Goal: Information Seeking & Learning: Check status

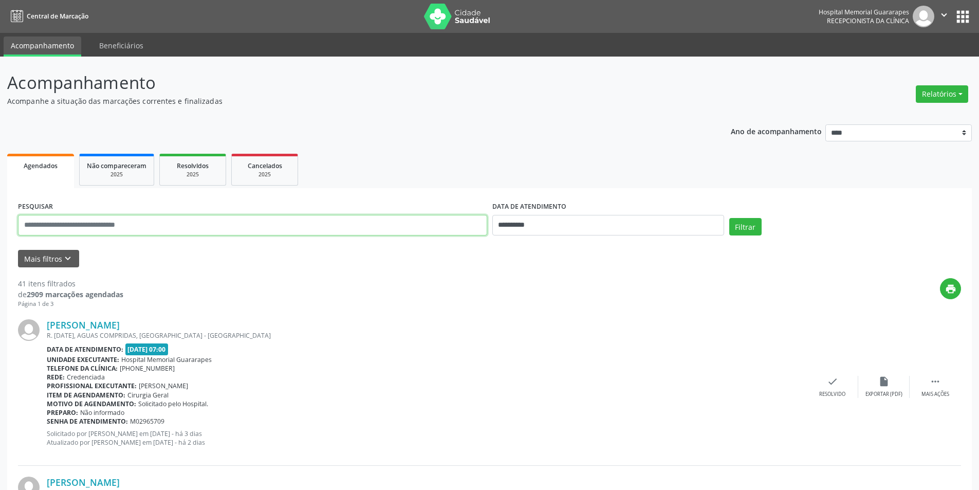
click at [193, 229] on input "text" at bounding box center [252, 225] width 469 height 21
type input "**********"
click at [587, 230] on input "**********" at bounding box center [608, 225] width 232 height 21
click at [505, 250] on span at bounding box center [500, 244] width 17 height 17
select select "*"
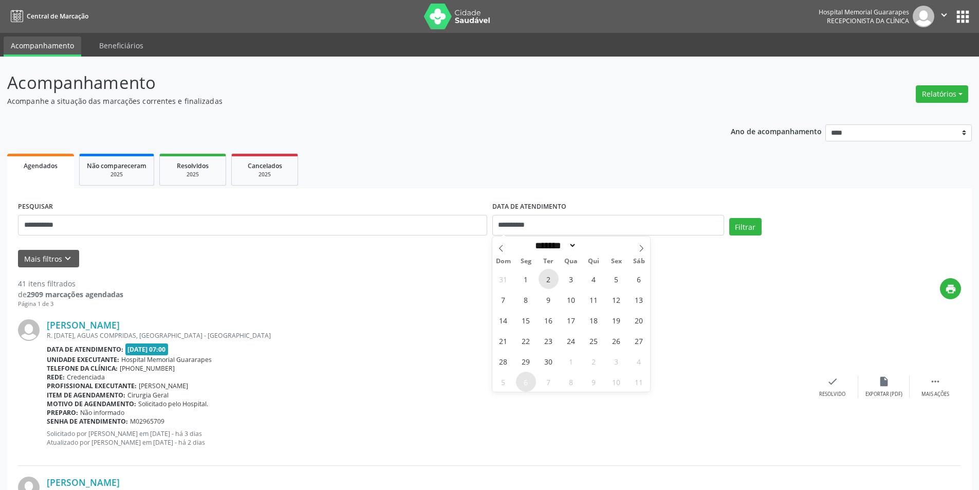
click at [553, 274] on span "2" at bounding box center [549, 279] width 20 height 20
type input "**********"
click at [522, 277] on span "1" at bounding box center [526, 279] width 20 height 20
select select "*"
click at [541, 222] on input "**********" at bounding box center [608, 225] width 232 height 21
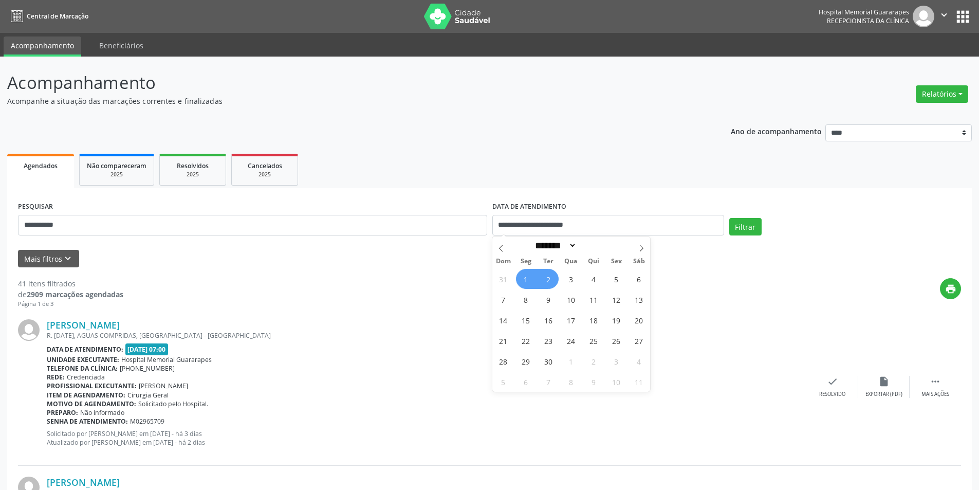
click at [525, 279] on span "1" at bounding box center [526, 279] width 20 height 20
type input "**********"
click at [640, 248] on icon at bounding box center [641, 248] width 7 height 7
select select "*"
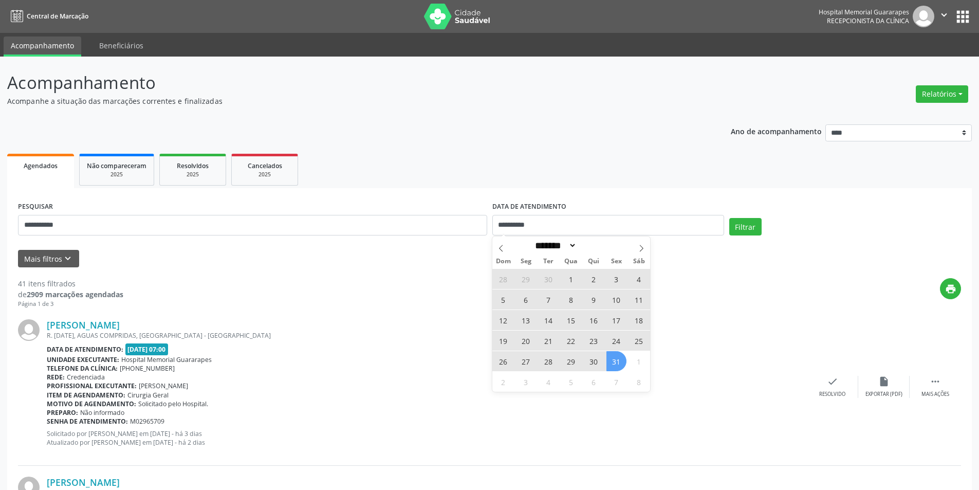
click at [617, 364] on span "31" at bounding box center [617, 361] width 20 height 20
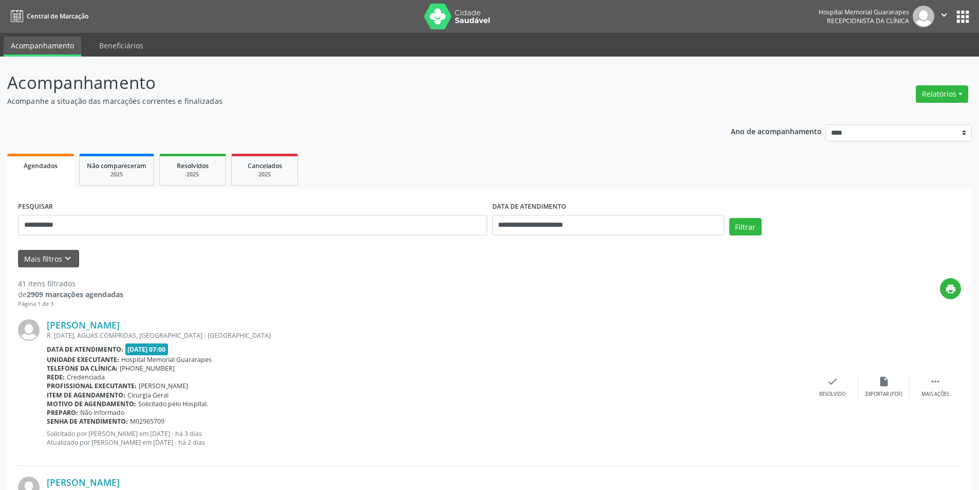
click at [741, 236] on div "Filtrar" at bounding box center [845, 230] width 237 height 25
click at [740, 227] on button "Filtrar" at bounding box center [745, 226] width 32 height 17
click at [191, 395] on div "Item de agendamento: Cirurgia Geral" at bounding box center [431, 395] width 768 height 9
click at [213, 404] on div "Motivo de agendamento: Solicitado pelo Hospital." at bounding box center [431, 403] width 768 height 9
drag, startPoint x: 224, startPoint y: 406, endPoint x: 231, endPoint y: 408, distance: 7.6
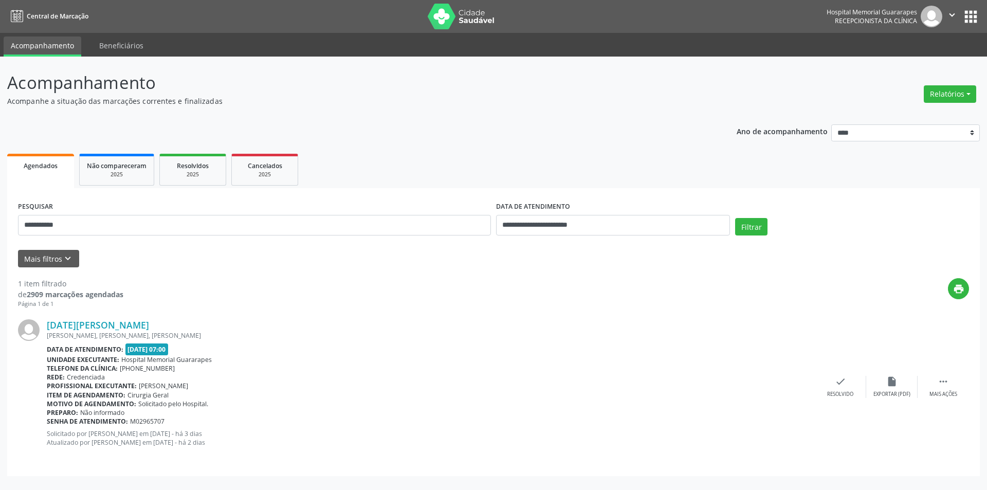
click at [231, 408] on div "[DATE][PERSON_NAME] [PERSON_NAME], [PERSON_NAME], [PERSON_NAME] Data de atendim…" at bounding box center [431, 386] width 768 height 135
drag, startPoint x: 222, startPoint y: 420, endPoint x: 219, endPoint y: 426, distance: 6.5
click at [219, 426] on div "[DATE][PERSON_NAME] [PERSON_NAME], [PERSON_NAME], [PERSON_NAME] Data de atendim…" at bounding box center [431, 386] width 768 height 135
click at [120, 407] on b "Motivo de agendamento:" at bounding box center [91, 403] width 89 height 9
click at [209, 395] on div "Item de agendamento: Cirurgia Geral" at bounding box center [431, 395] width 768 height 9
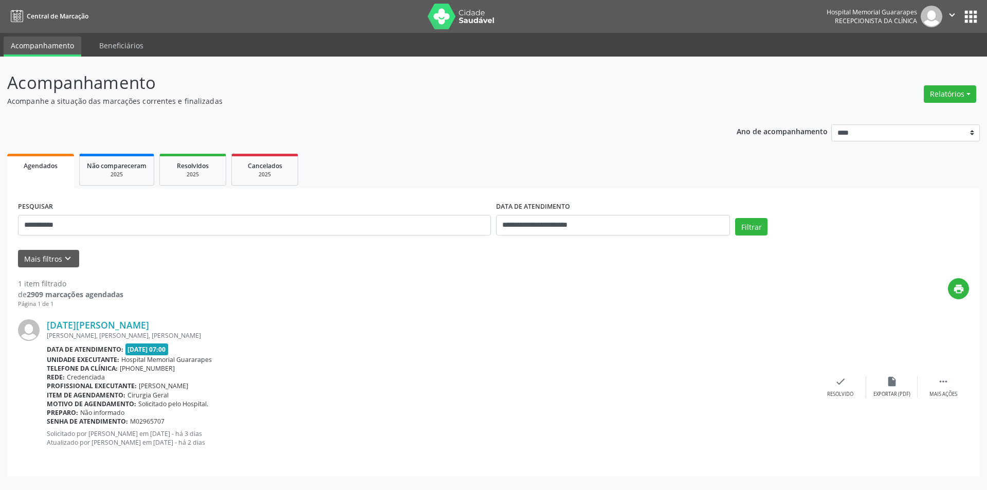
click at [173, 372] on div "Telefone da clínica: [PHONE_NUMBER]" at bounding box center [431, 368] width 768 height 9
drag, startPoint x: 164, startPoint y: 382, endPoint x: 167, endPoint y: 388, distance: 5.7
click at [163, 387] on div "[DATE][PERSON_NAME] [PERSON_NAME], [PERSON_NAME], [PERSON_NAME] Data de atendim…" at bounding box center [431, 386] width 768 height 135
click at [204, 433] on p "Solicitado por [PERSON_NAME] em [DATE] - há 3 dias Atualizado por [PERSON_NAME]…" at bounding box center [431, 437] width 768 height 17
click at [203, 431] on p "Solicitado por [PERSON_NAME] em [DATE] - há 3 dias Atualizado por [PERSON_NAME]…" at bounding box center [431, 437] width 768 height 17
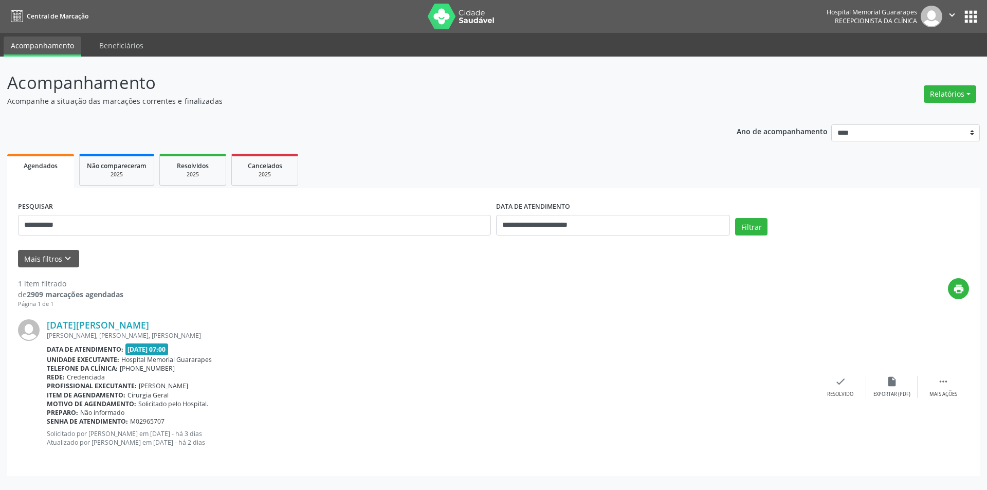
click at [151, 421] on span "M02965707" at bounding box center [147, 421] width 34 height 9
drag, startPoint x: 151, startPoint y: 456, endPoint x: 145, endPoint y: 458, distance: 6.4
click at [148, 460] on div "[DATE][PERSON_NAME] [PERSON_NAME], [PERSON_NAME], [PERSON_NAME] Data de atendim…" at bounding box center [493, 386] width 951 height 156
click at [195, 400] on div "[DATE][PERSON_NAME] [PERSON_NAME], [PERSON_NAME], [PERSON_NAME] Data de atendim…" at bounding box center [431, 386] width 768 height 135
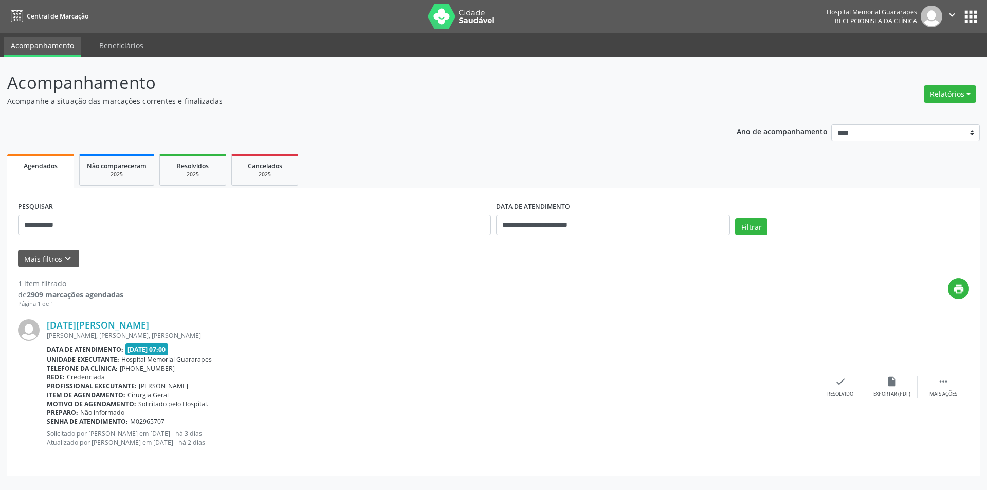
click at [216, 407] on div "Motivo de agendamento: Solicitado pelo Hospital." at bounding box center [431, 403] width 768 height 9
drag, startPoint x: 216, startPoint y: 407, endPoint x: 205, endPoint y: 407, distance: 11.3
click at [206, 407] on div "Motivo de agendamento: Solicitado pelo Hospital." at bounding box center [431, 403] width 768 height 9
drag, startPoint x: 133, startPoint y: 346, endPoint x: 151, endPoint y: 346, distance: 18.0
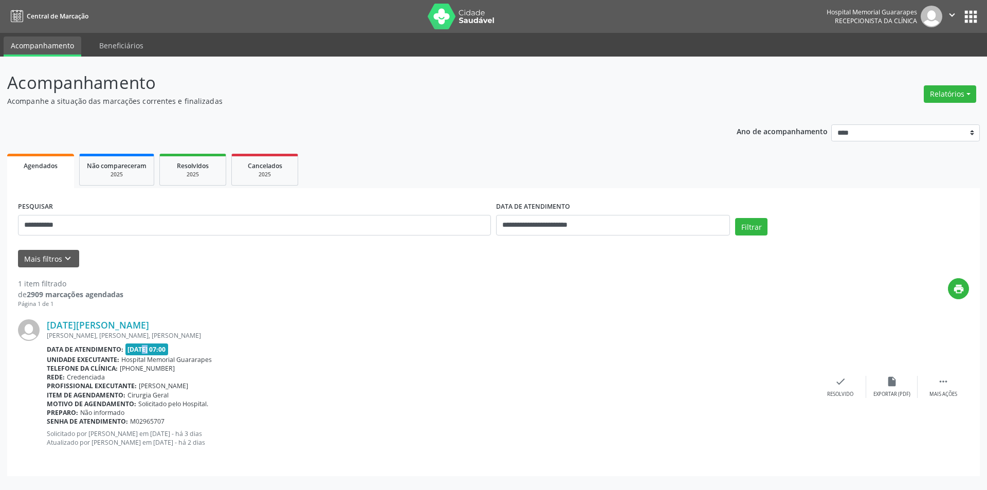
click at [139, 346] on span "[DATE] 07:00" at bounding box center [146, 349] width 43 height 12
click at [196, 353] on div "Data de atendimento: [DATE] 07:00" at bounding box center [431, 349] width 768 height 12
drag, startPoint x: 199, startPoint y: 361, endPoint x: 204, endPoint y: 372, distance: 12.2
click at [200, 363] on span "Hospital Memorial Guararapes" at bounding box center [166, 359] width 90 height 9
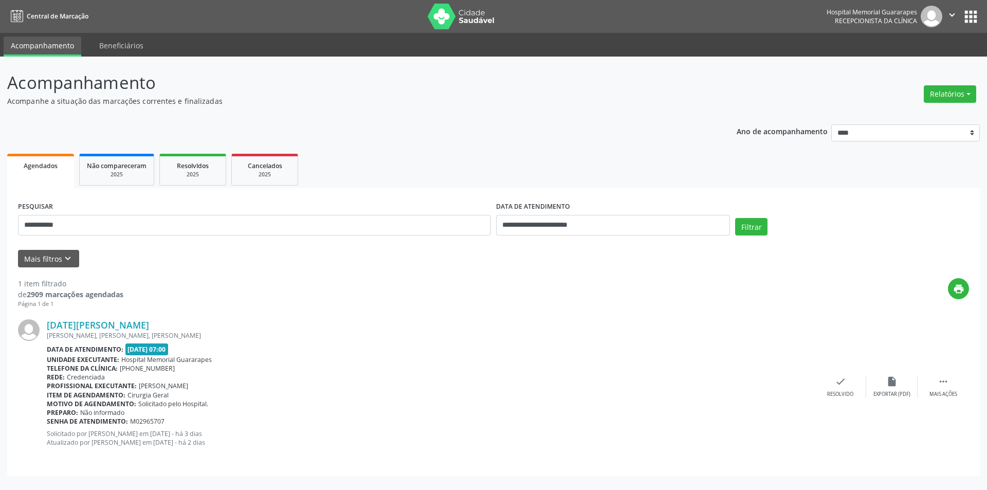
click at [206, 379] on div "Rede: Credenciada" at bounding box center [431, 377] width 768 height 9
drag, startPoint x: 206, startPoint y: 386, endPoint x: 205, endPoint y: 393, distance: 7.3
click at [205, 391] on div "[DATE][PERSON_NAME] [PERSON_NAME], [PERSON_NAME], [PERSON_NAME] Data de atendim…" at bounding box center [431, 386] width 768 height 135
click at [318, 370] on div "Telefone da clínica: [PHONE_NUMBER]" at bounding box center [431, 368] width 768 height 9
